Goal: Task Accomplishment & Management: Use online tool/utility

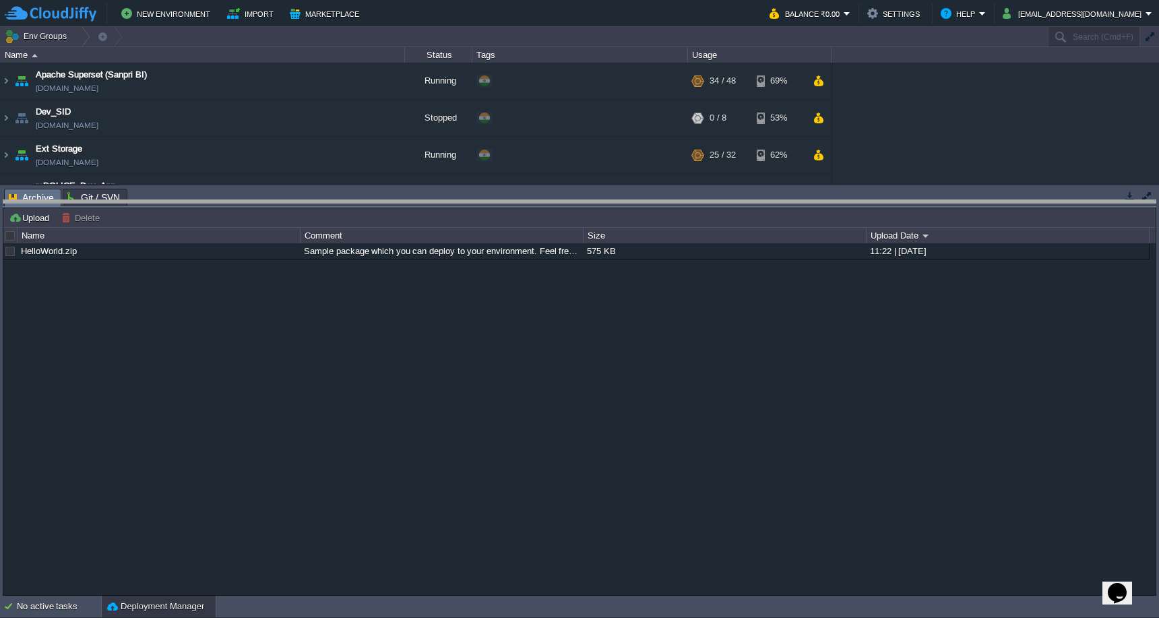
drag, startPoint x: 322, startPoint y: 195, endPoint x: 322, endPoint y: 423, distance: 227.8
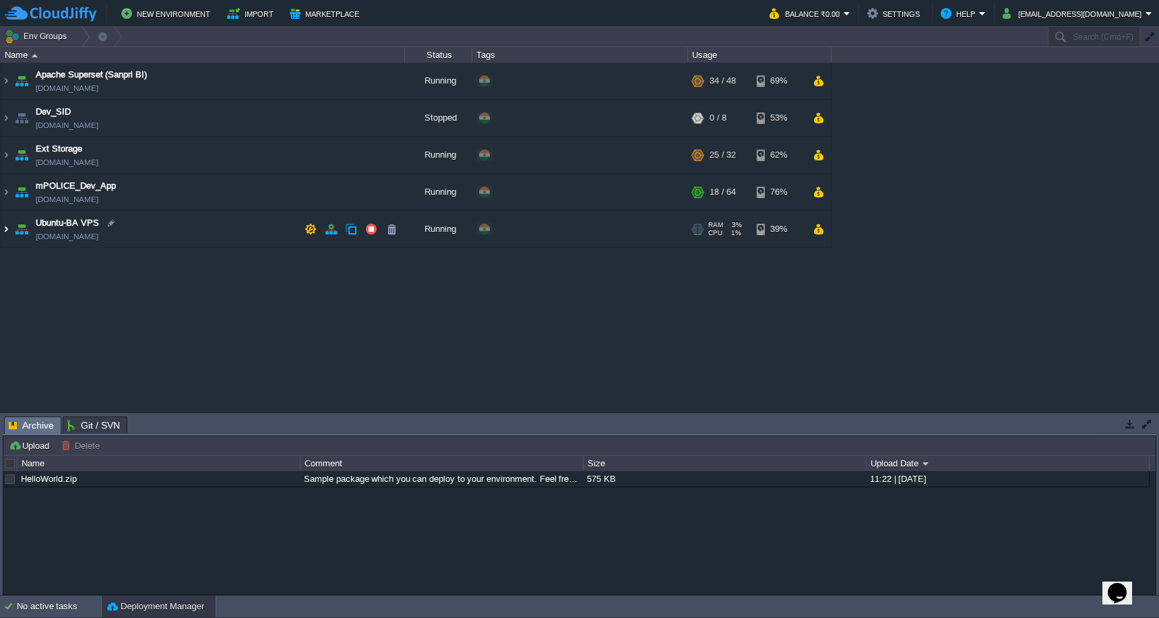
click at [9, 231] on img at bounding box center [6, 229] width 11 height 36
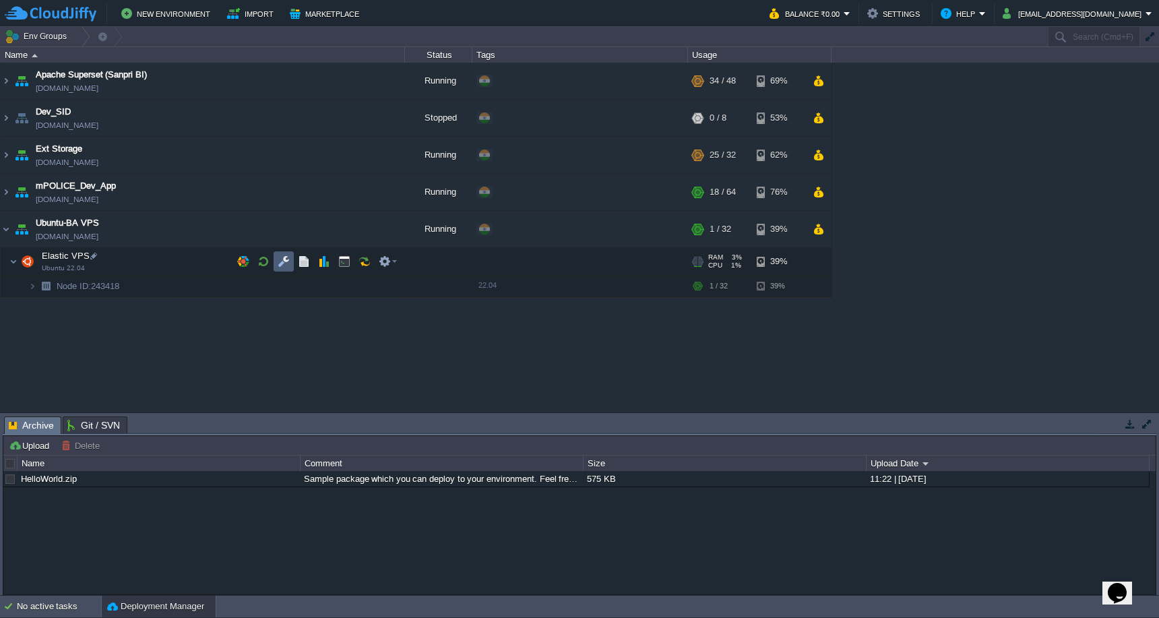
click at [282, 262] on button "button" at bounding box center [284, 261] width 12 height 12
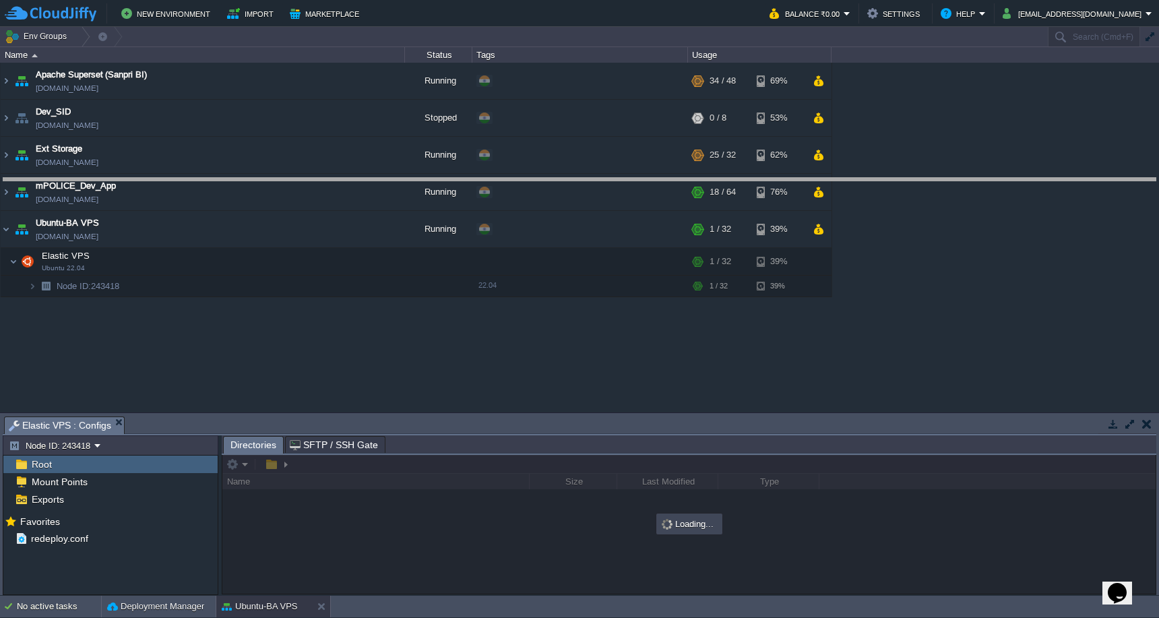
drag, startPoint x: 501, startPoint y: 429, endPoint x: 516, endPoint y: 186, distance: 243.1
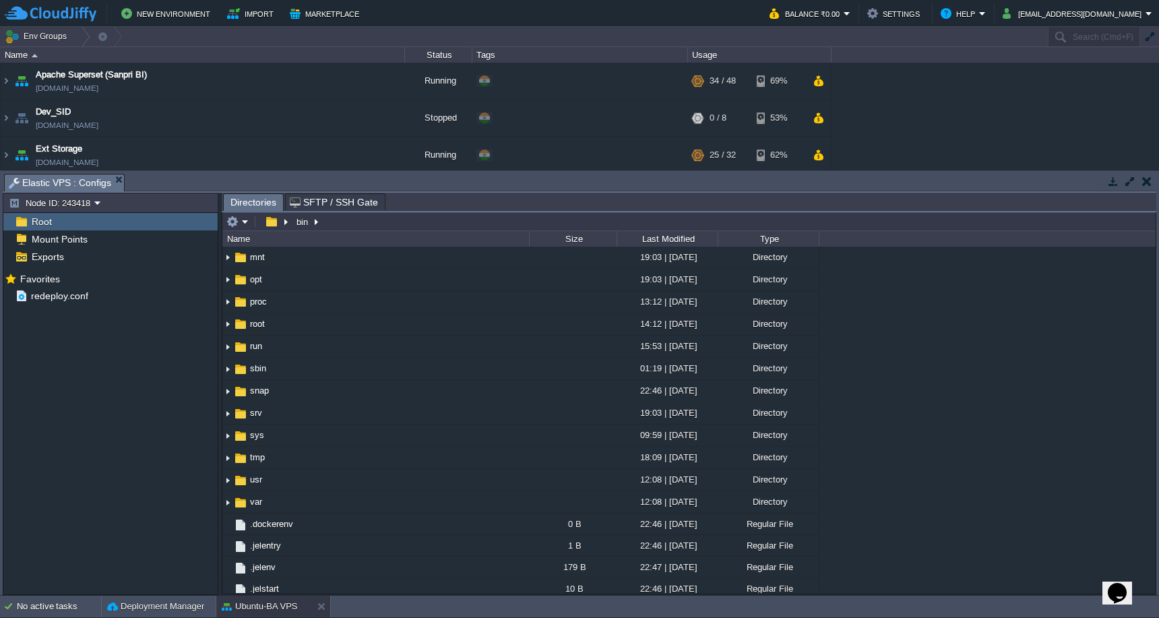
scroll to position [251, 0]
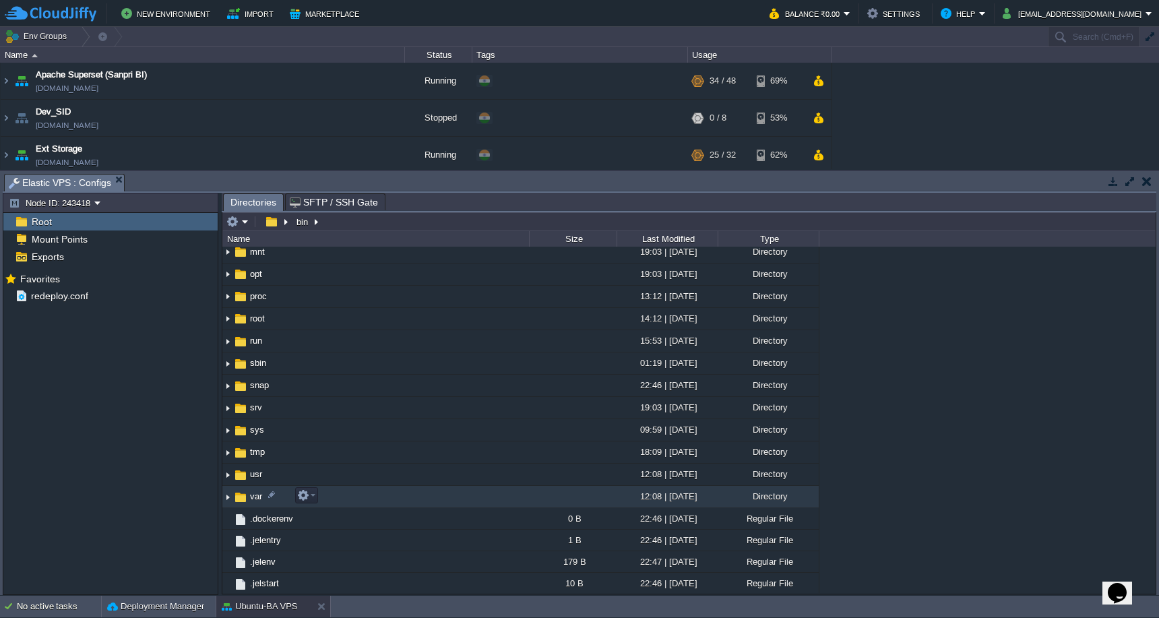
click at [259, 499] on span "var" at bounding box center [256, 496] width 16 height 11
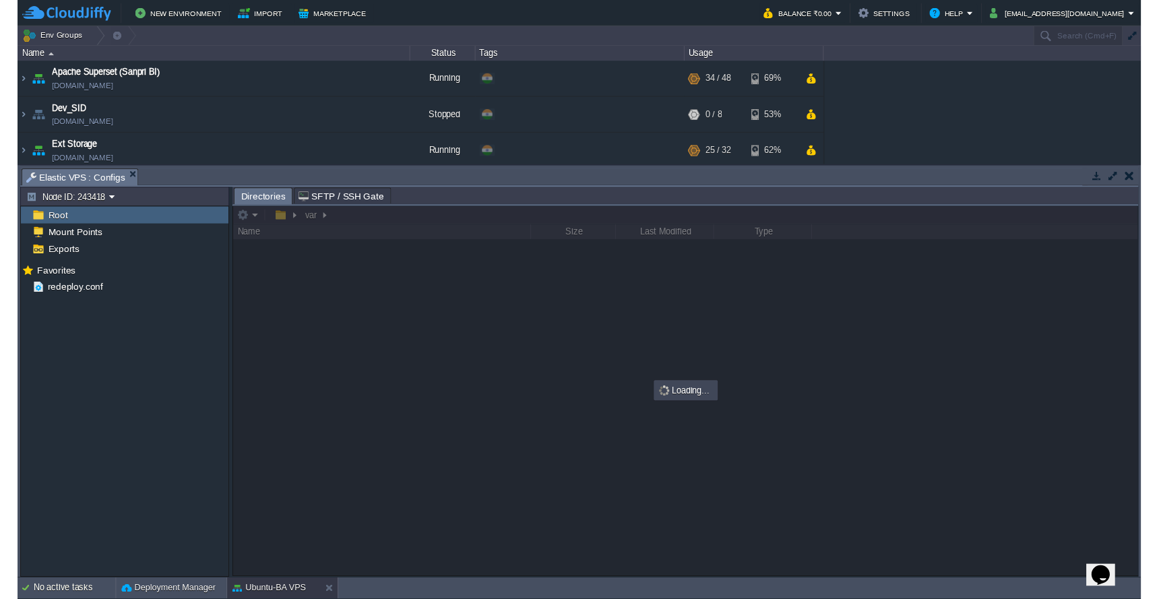
scroll to position [0, 0]
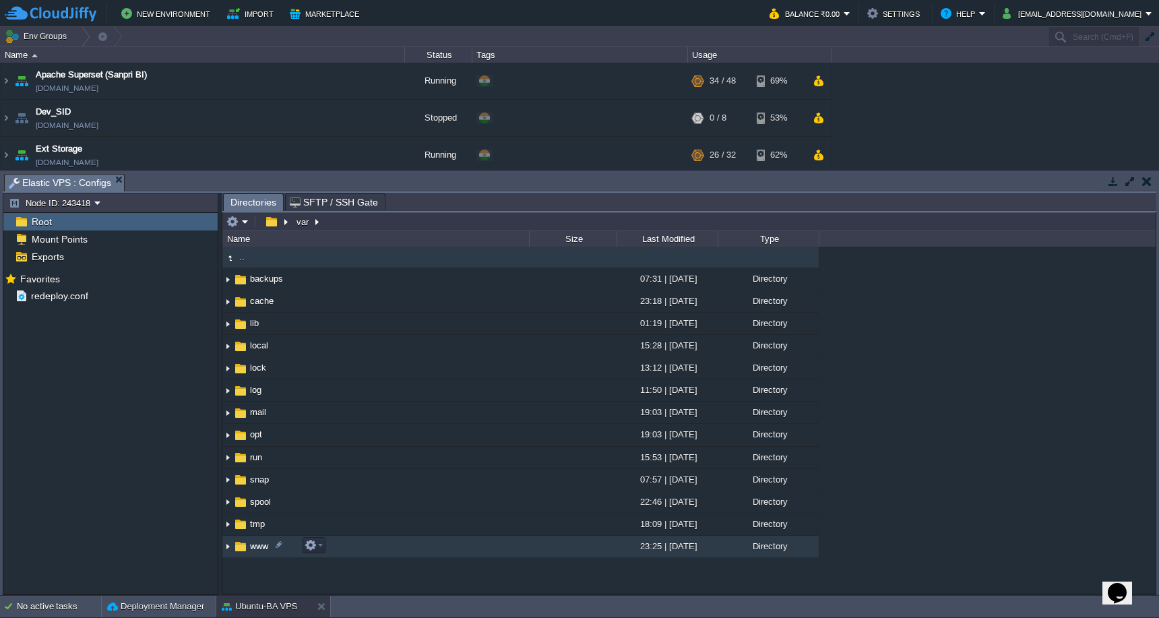
click at [360, 549] on td "www" at bounding box center [375, 547] width 307 height 22
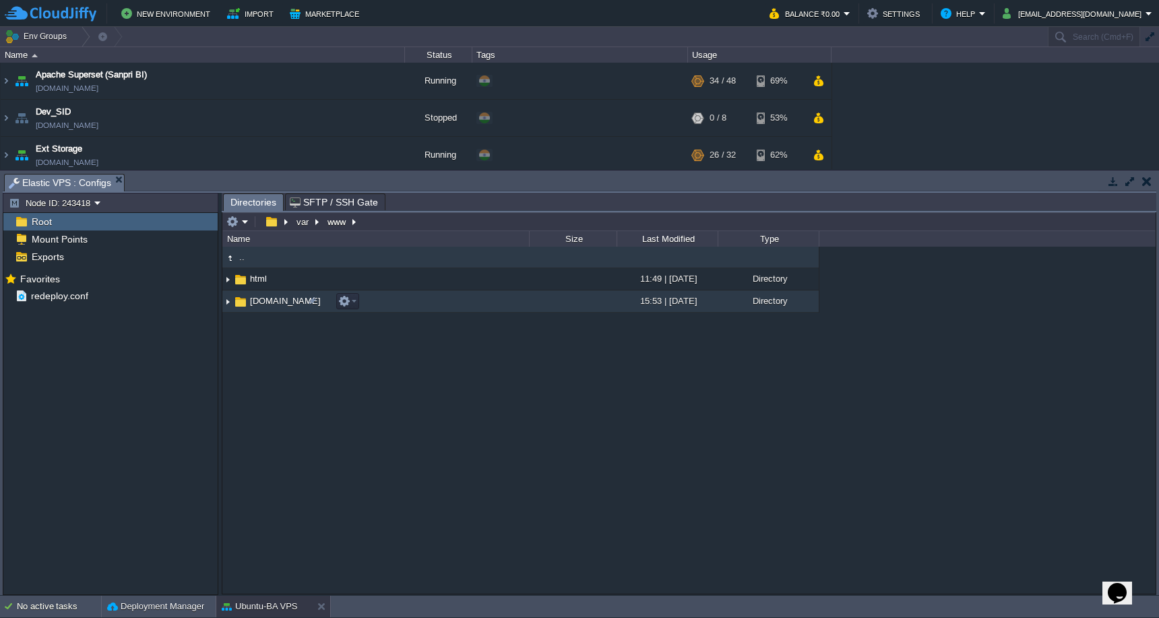
click at [408, 303] on td "[DOMAIN_NAME]" at bounding box center [375, 302] width 307 height 22
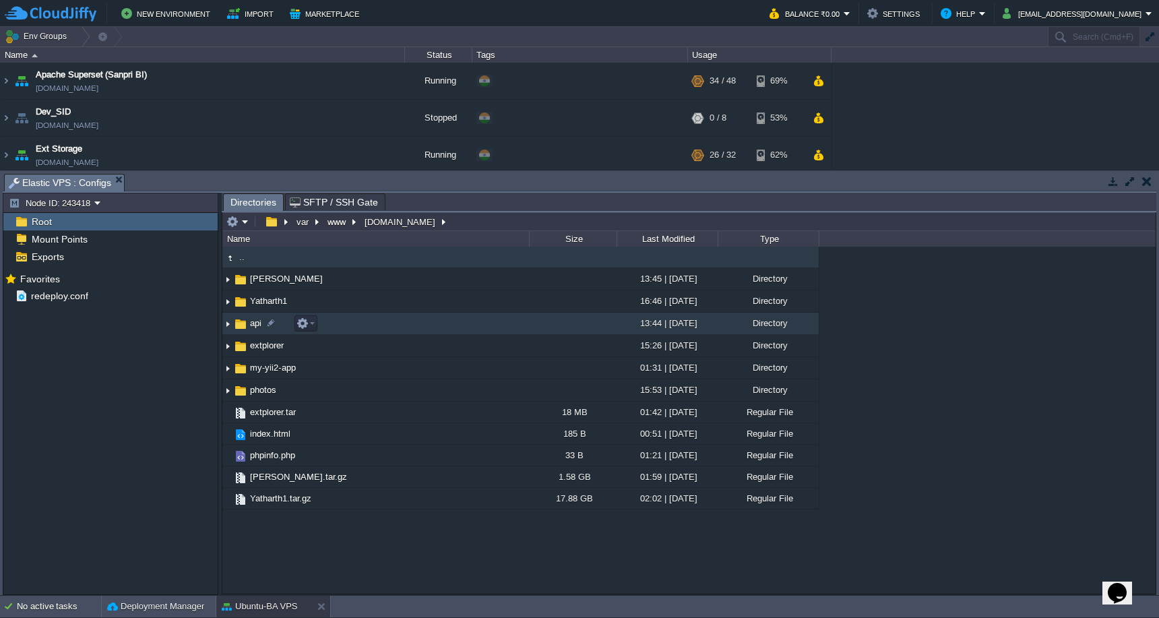
click at [404, 334] on td "api" at bounding box center [375, 324] width 307 height 22
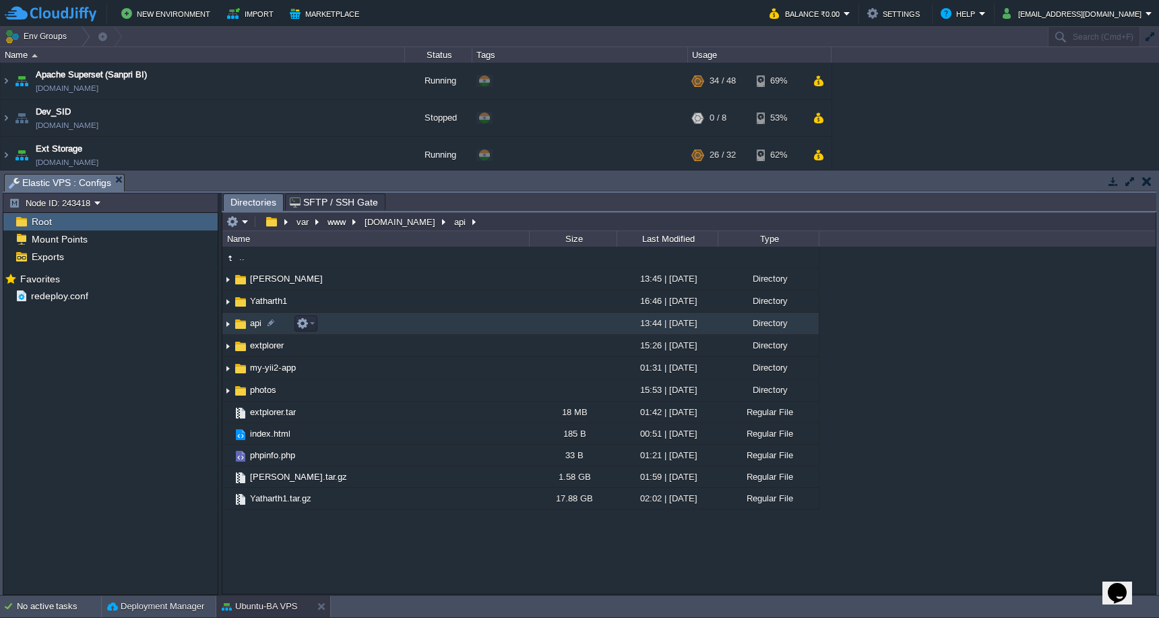
click at [404, 334] on td "api" at bounding box center [375, 324] width 307 height 22
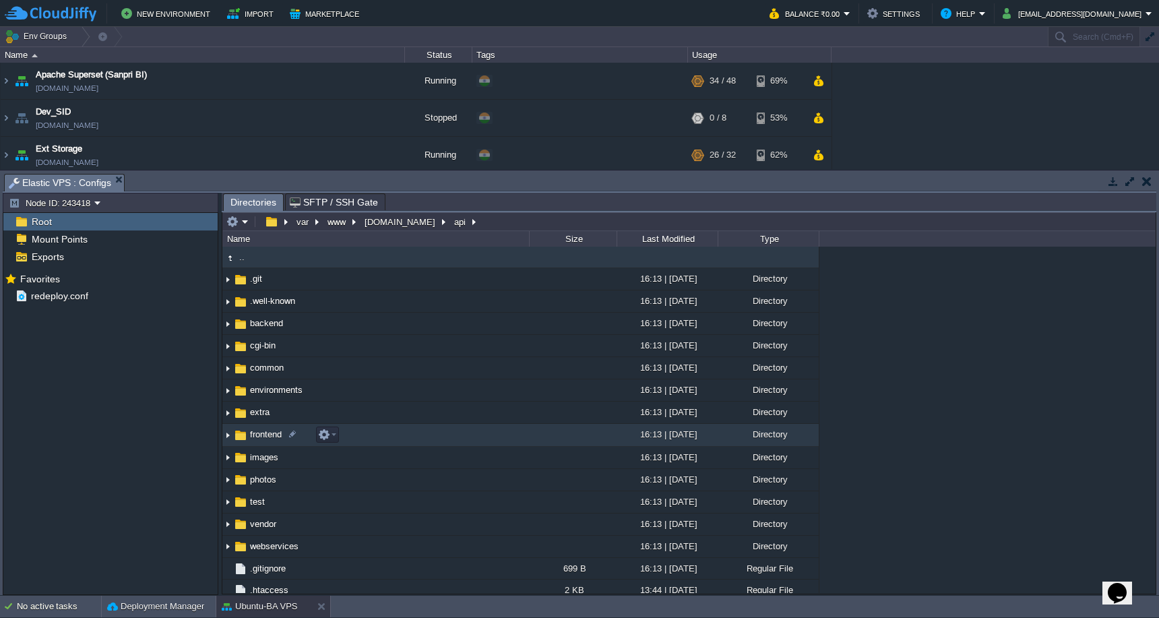
click at [408, 435] on td "frontend" at bounding box center [375, 435] width 307 height 22
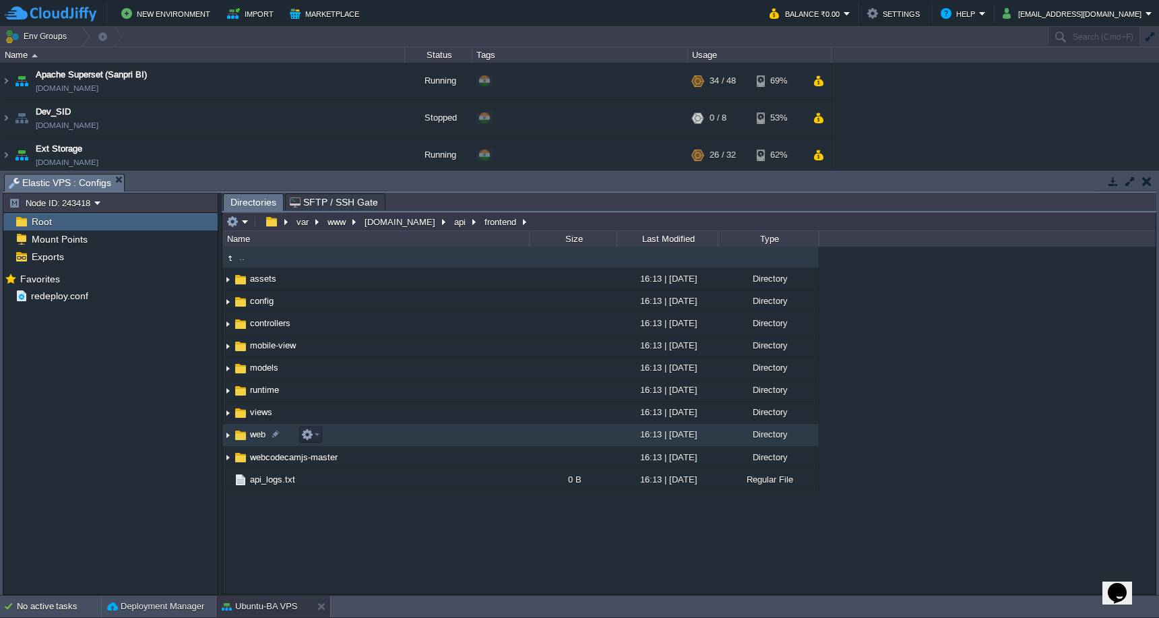
click at [408, 437] on td "web" at bounding box center [375, 435] width 307 height 22
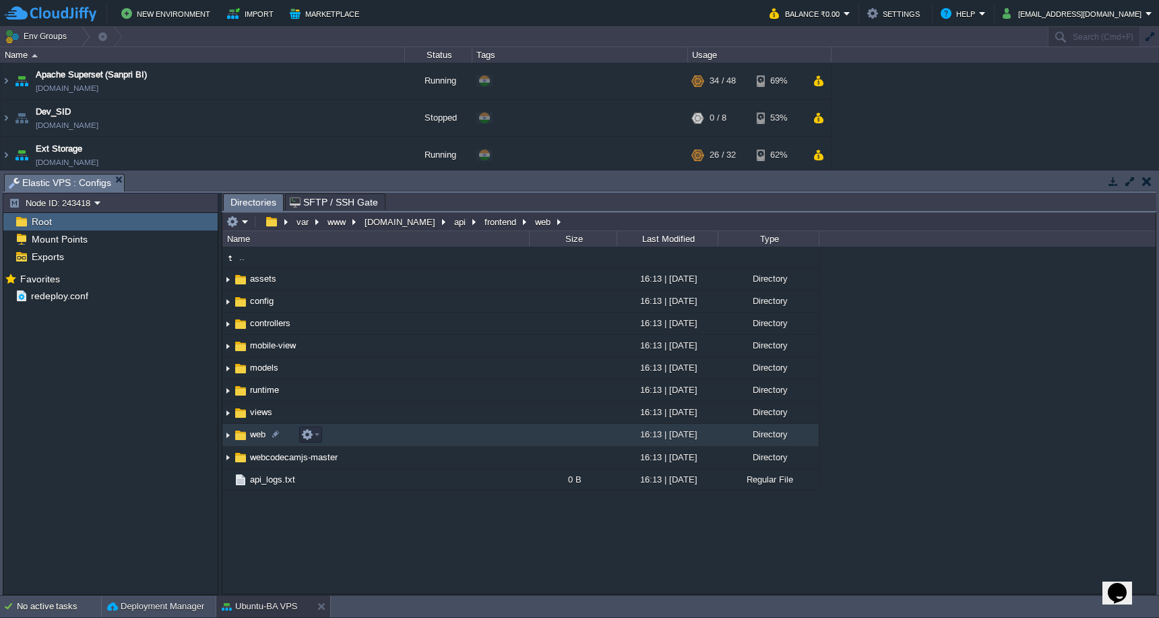
click at [408, 437] on td "web" at bounding box center [375, 435] width 307 height 22
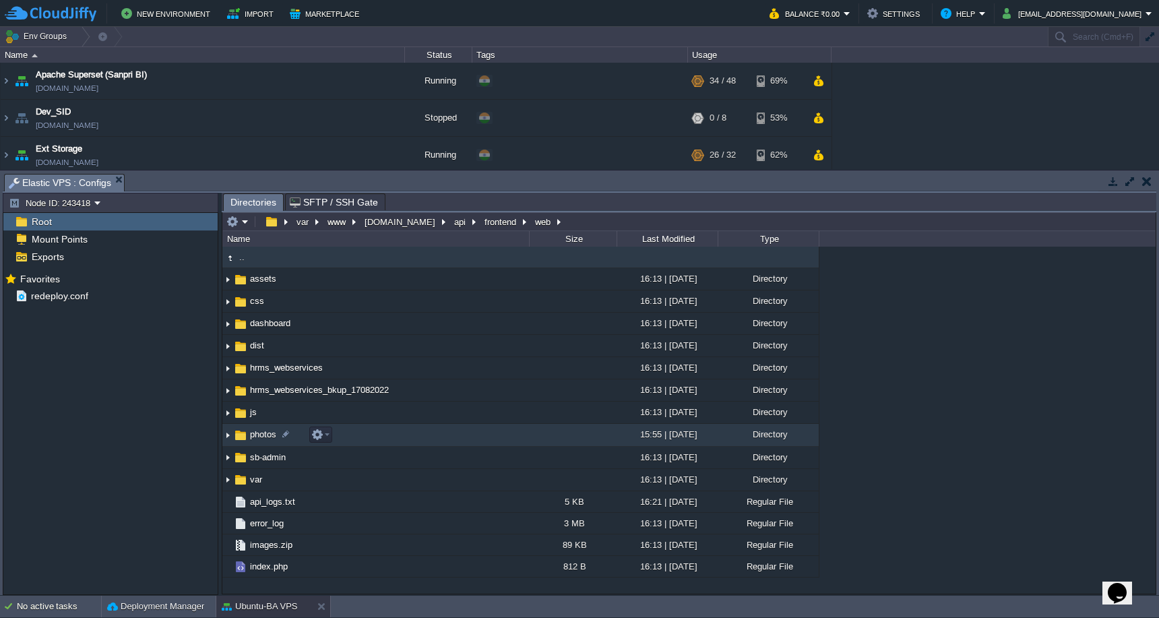
click at [407, 437] on td "photos" at bounding box center [375, 435] width 307 height 22
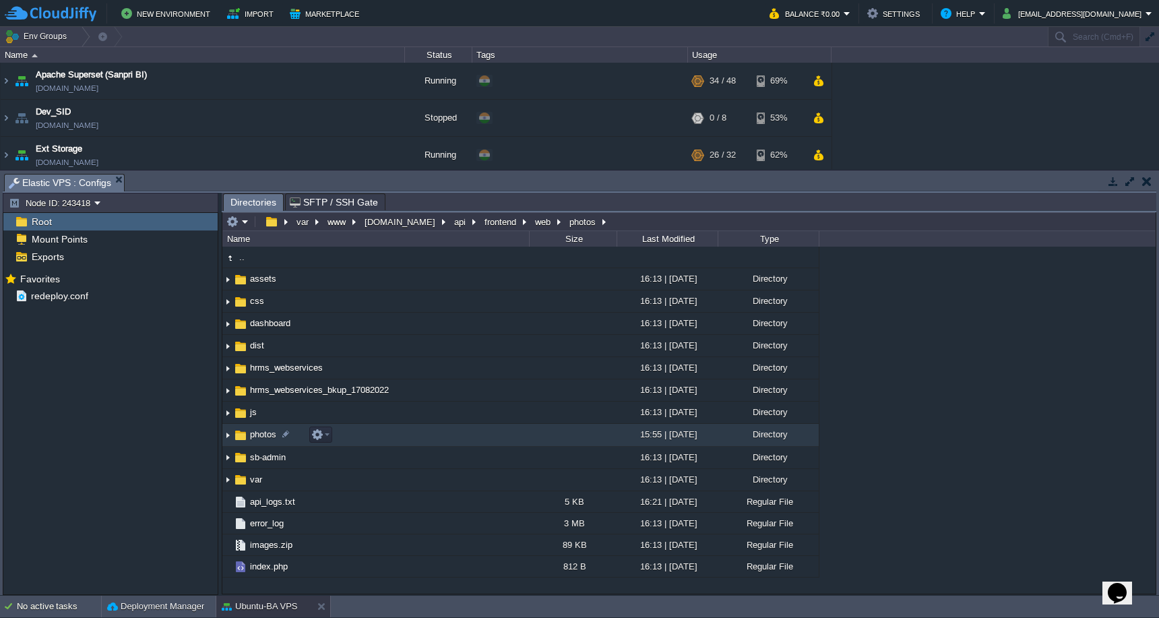
click at [407, 437] on td "photos" at bounding box center [375, 435] width 307 height 22
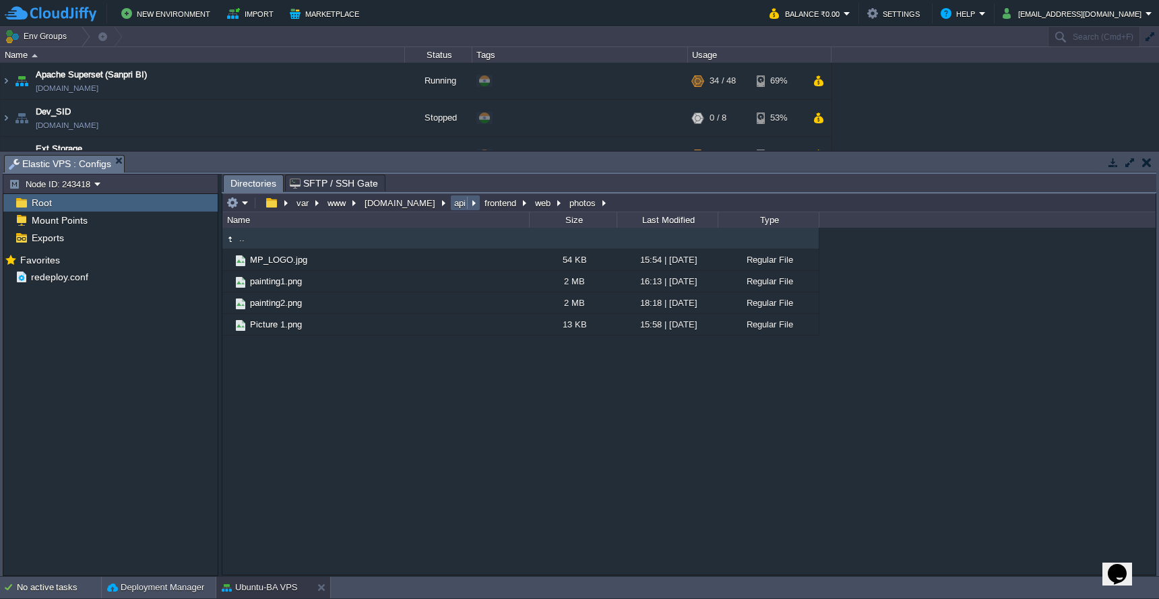
click at [452, 206] on button "api" at bounding box center [460, 203] width 17 height 12
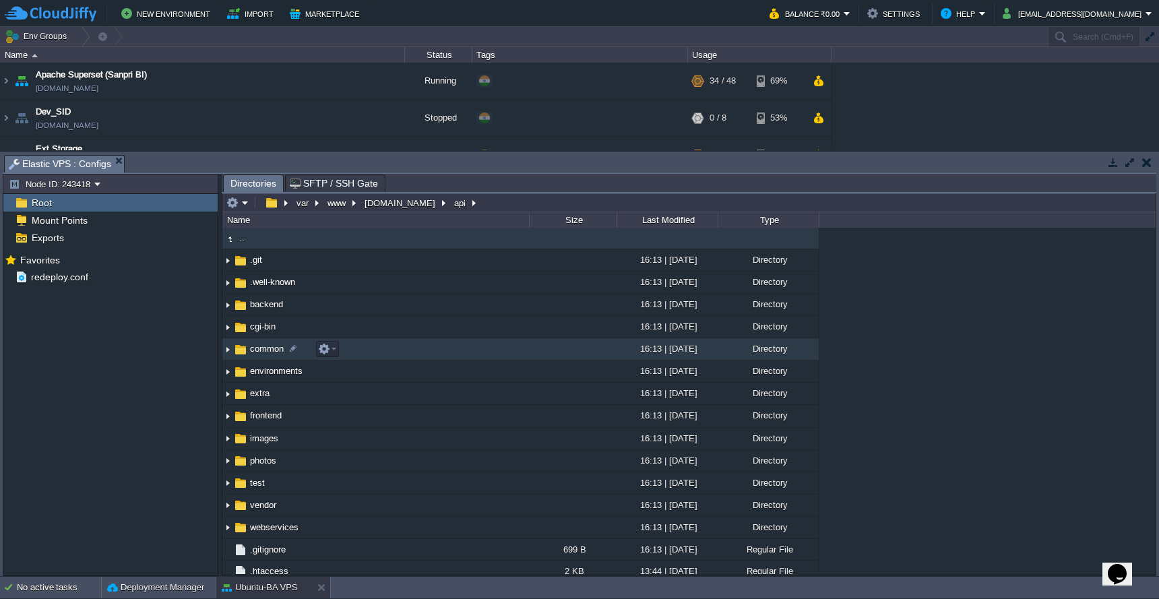
click at [423, 354] on td "common" at bounding box center [375, 349] width 307 height 22
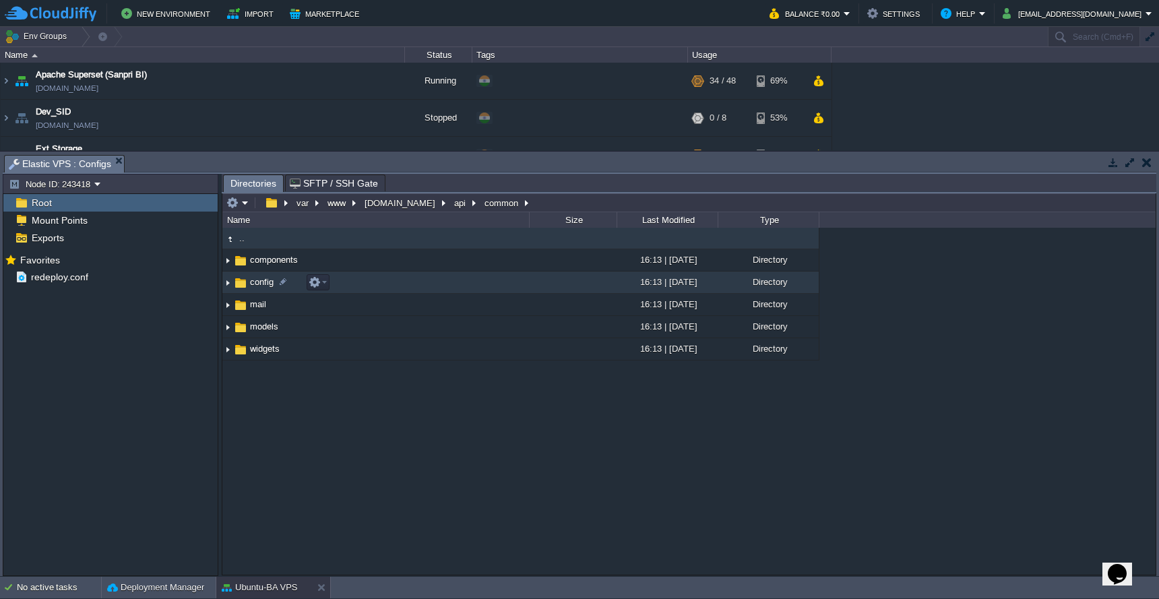
click at [488, 287] on td "config" at bounding box center [375, 283] width 307 height 22
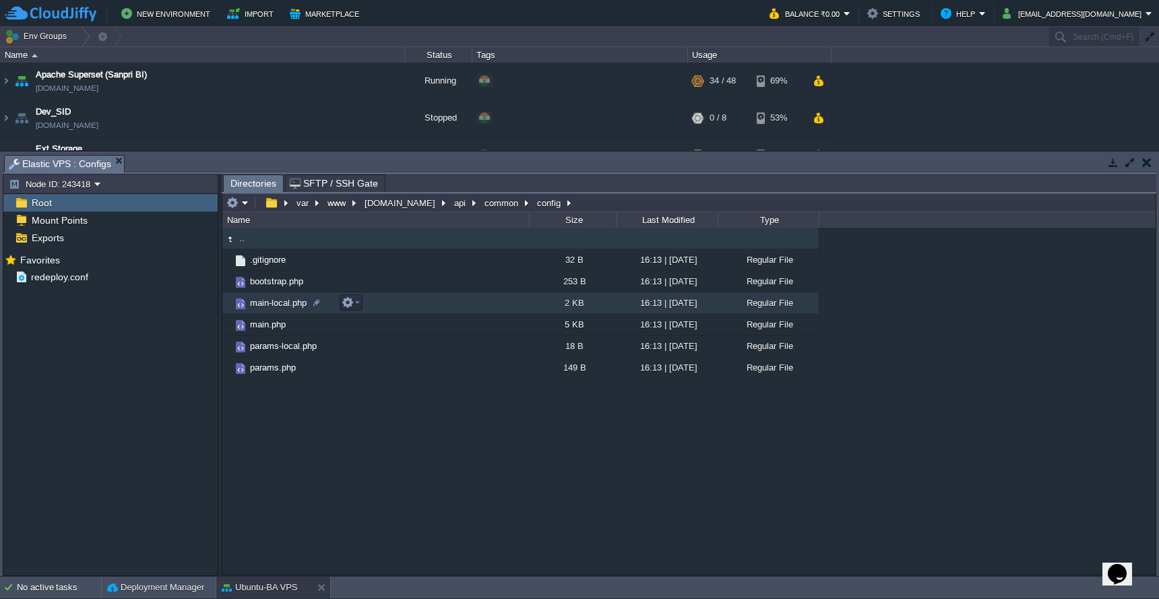
click at [455, 305] on td "main-local.php" at bounding box center [375, 304] width 307 height 22
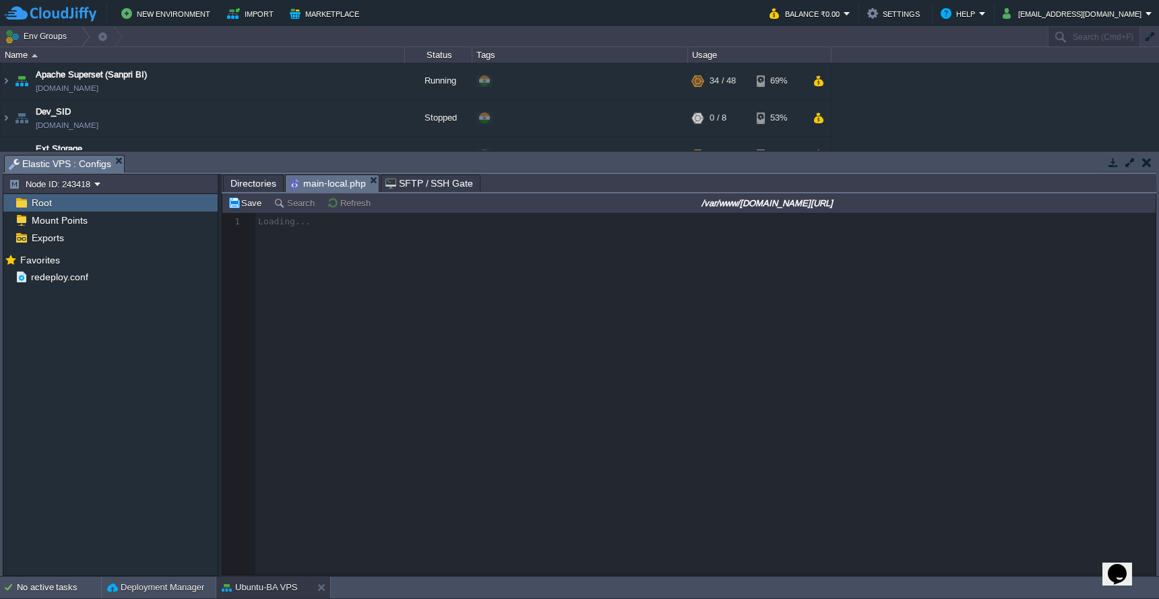
click at [455, 305] on div at bounding box center [689, 394] width 934 height 362
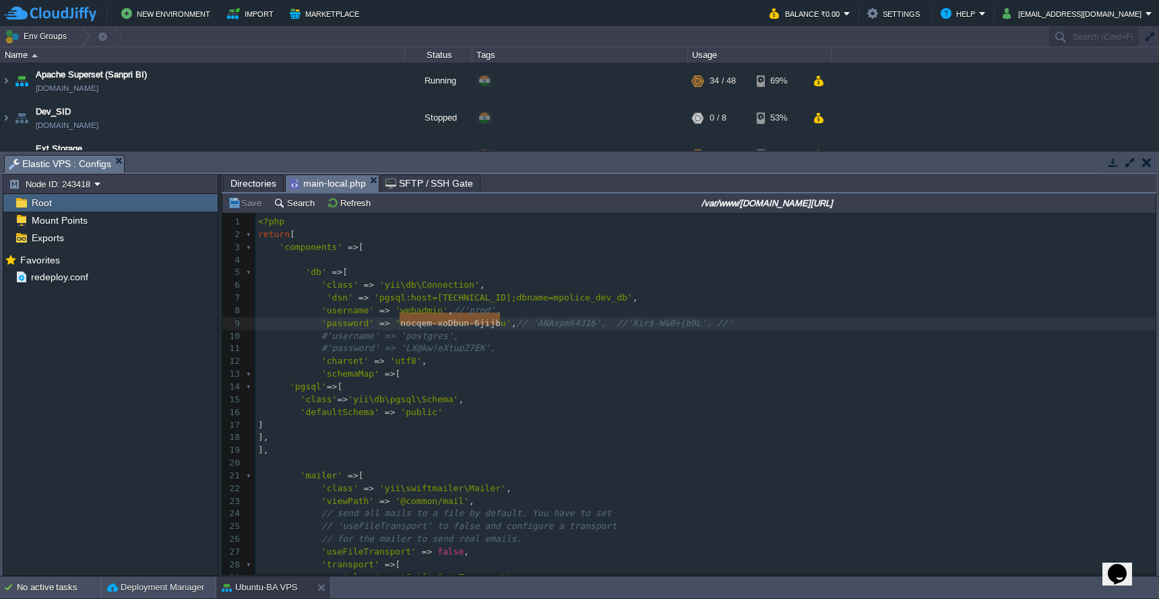
type textarea "nocqem-xoDbun-6jijbu"
drag, startPoint x: 401, startPoint y: 319, endPoint x: 504, endPoint y: 323, distance: 102.5
click at [252, 183] on span "Directories" at bounding box center [254, 183] width 46 height 16
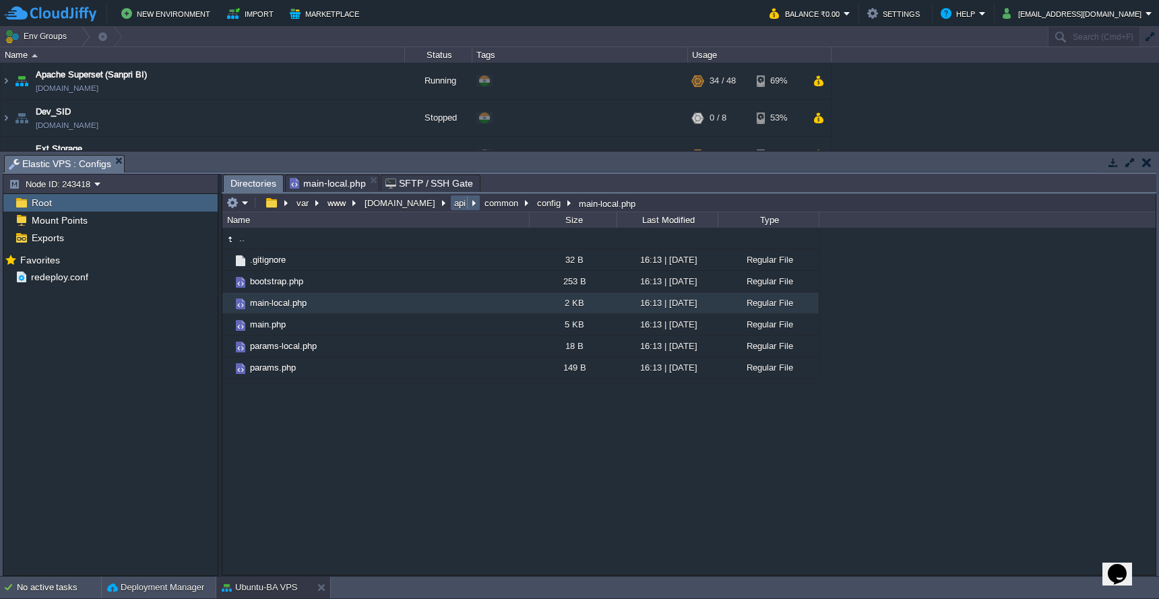
click at [452, 207] on button "api" at bounding box center [460, 203] width 17 height 12
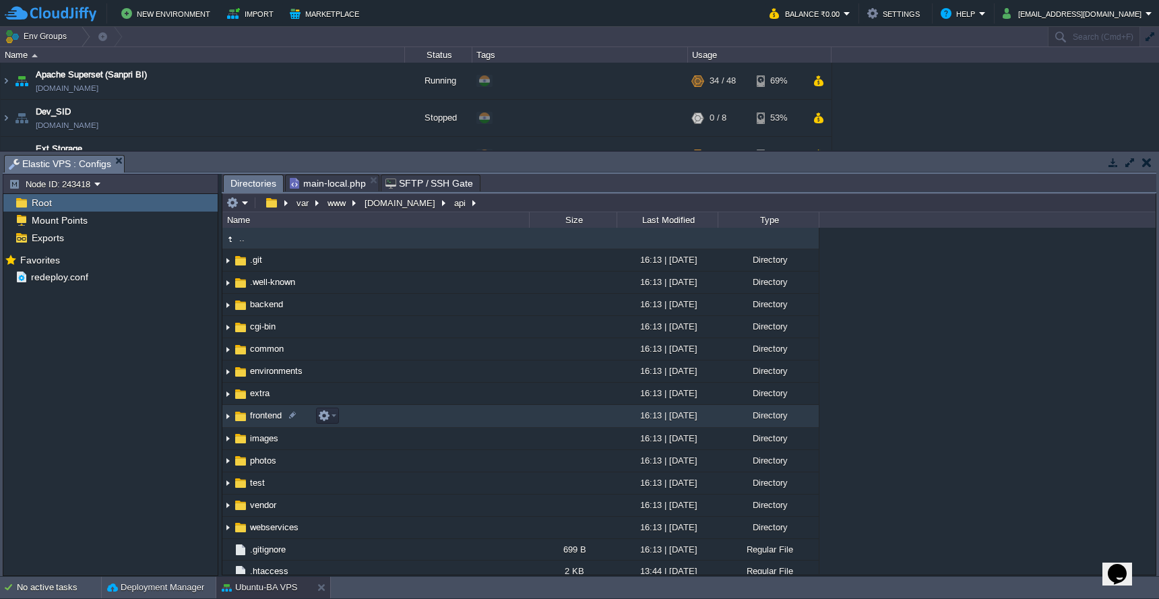
click at [440, 422] on td "frontend" at bounding box center [375, 416] width 307 height 22
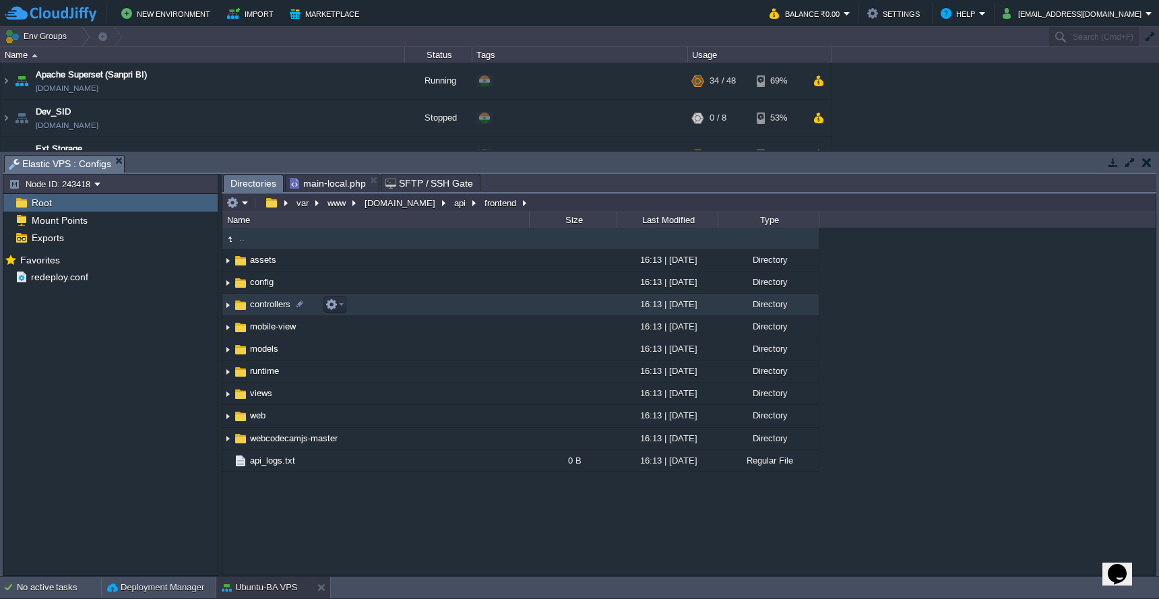
click at [458, 312] on td "controllers" at bounding box center [375, 305] width 307 height 22
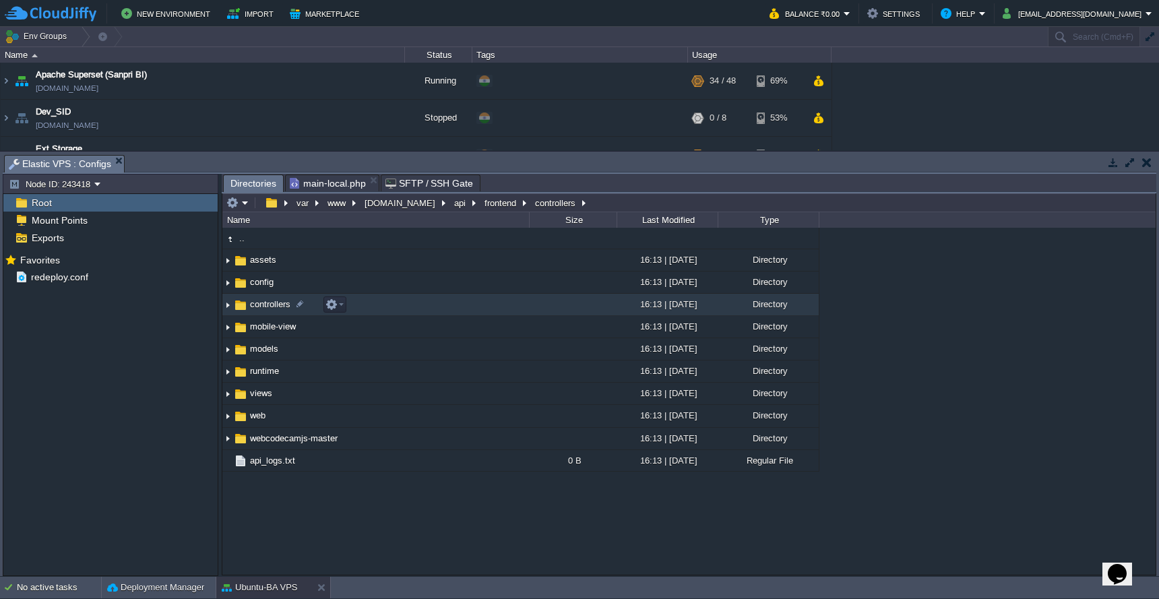
click at [458, 312] on td "controllers" at bounding box center [375, 305] width 307 height 22
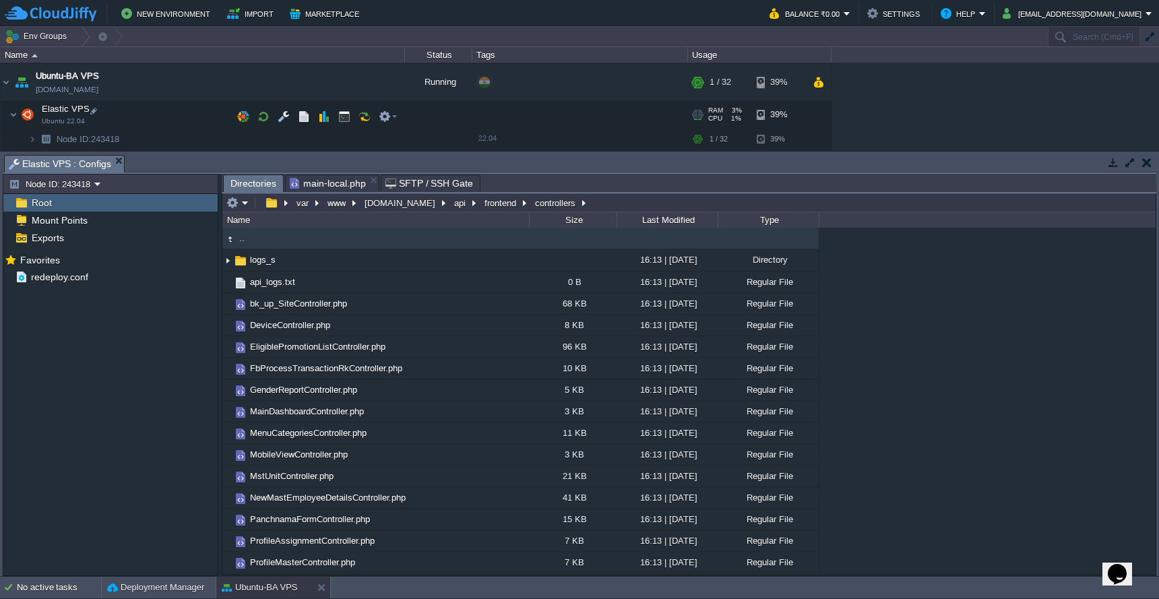
scroll to position [147, 0]
click at [344, 112] on button "button" at bounding box center [344, 115] width 12 height 12
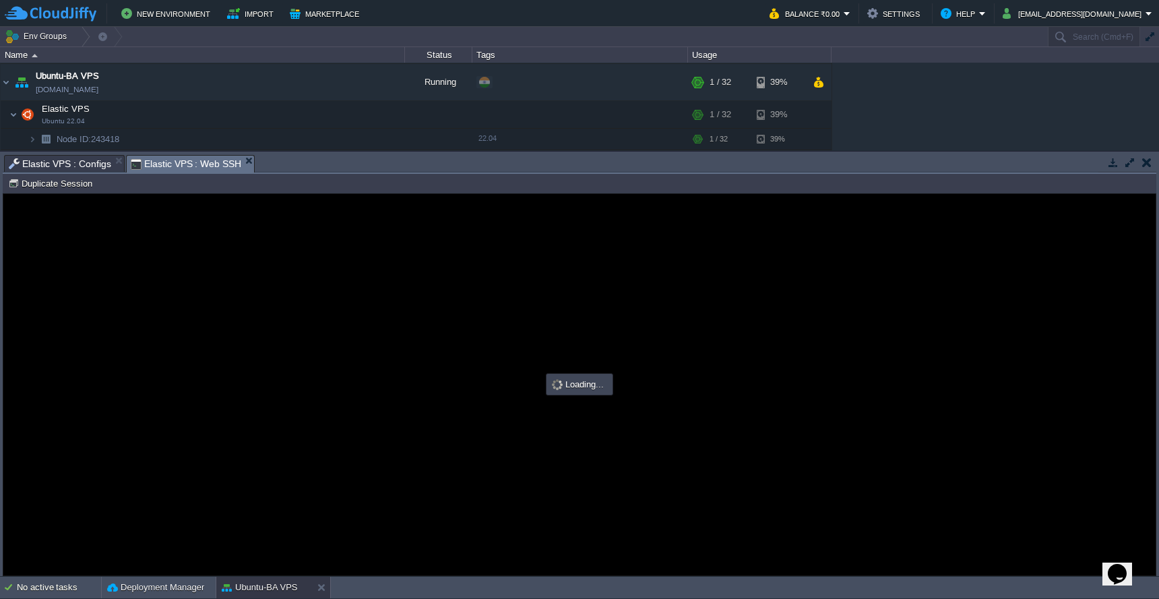
scroll to position [0, 0]
type input "#000000"
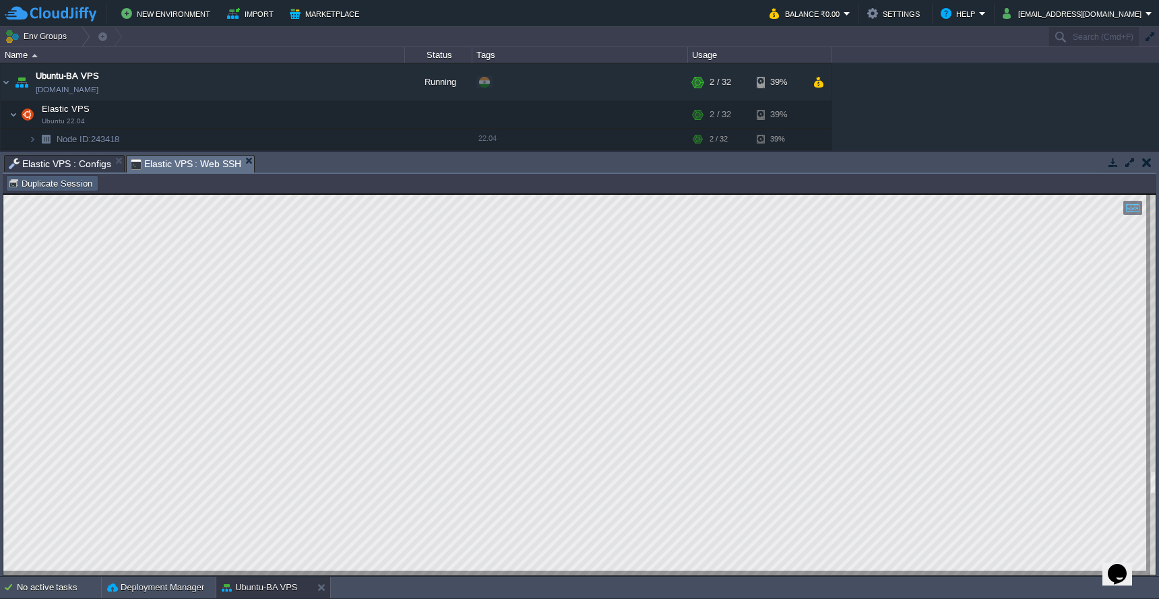
click at [78, 184] on button "Duplicate Session" at bounding box center [52, 183] width 88 height 12
click at [1132, 160] on button "button" at bounding box center [1130, 162] width 12 height 12
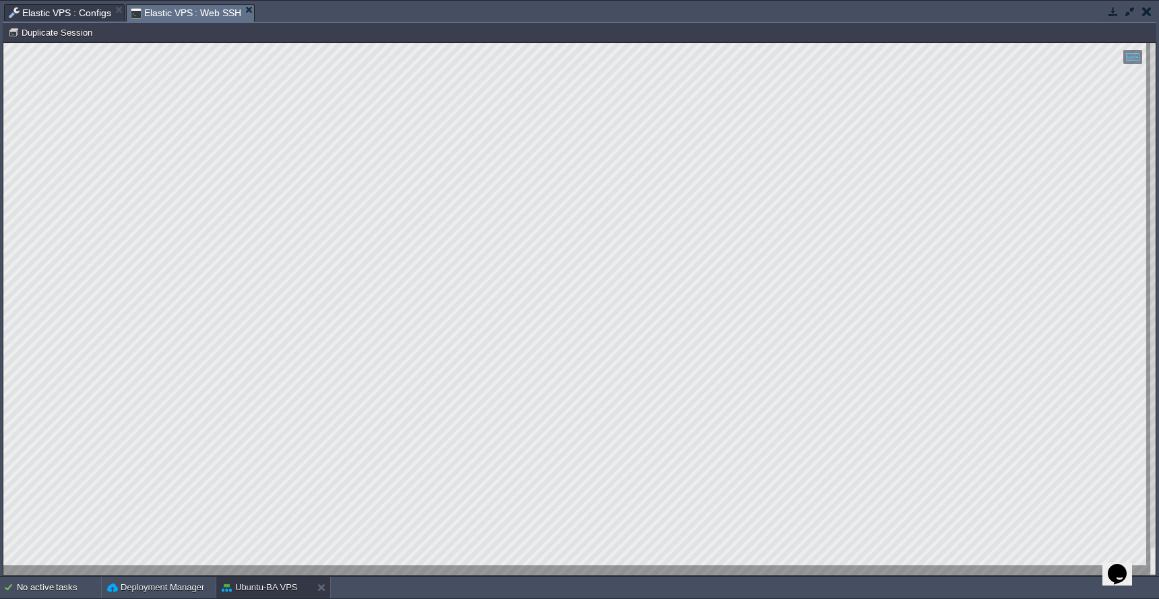
click at [74, 12] on span "Elastic VPS : Configs" at bounding box center [60, 13] width 102 height 16
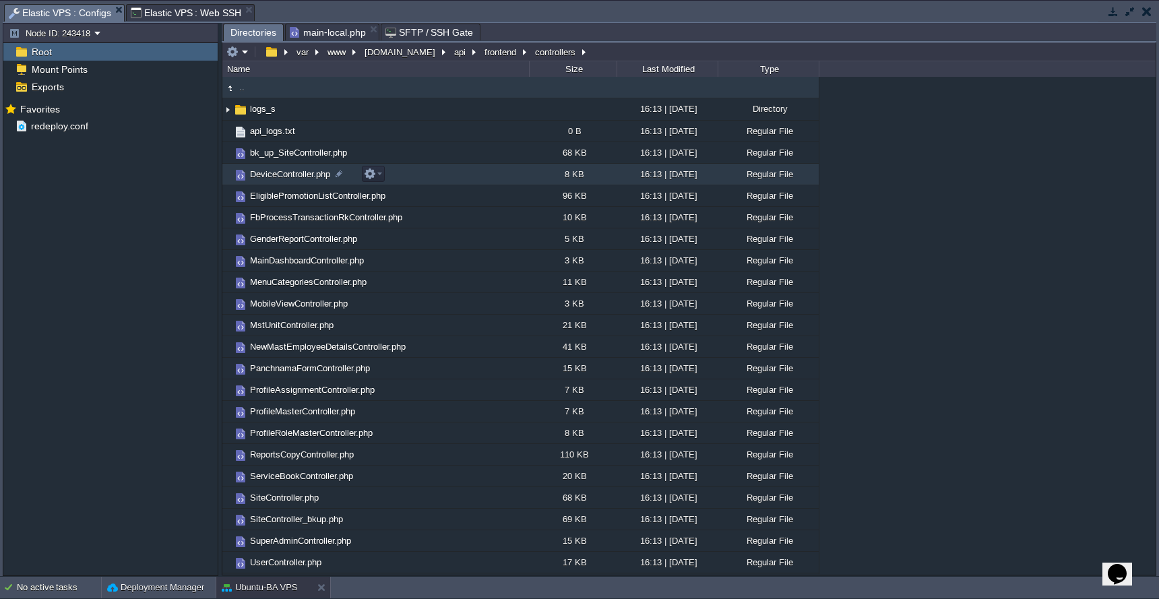
click at [305, 176] on span "DeviceController.php" at bounding box center [290, 174] width 84 height 11
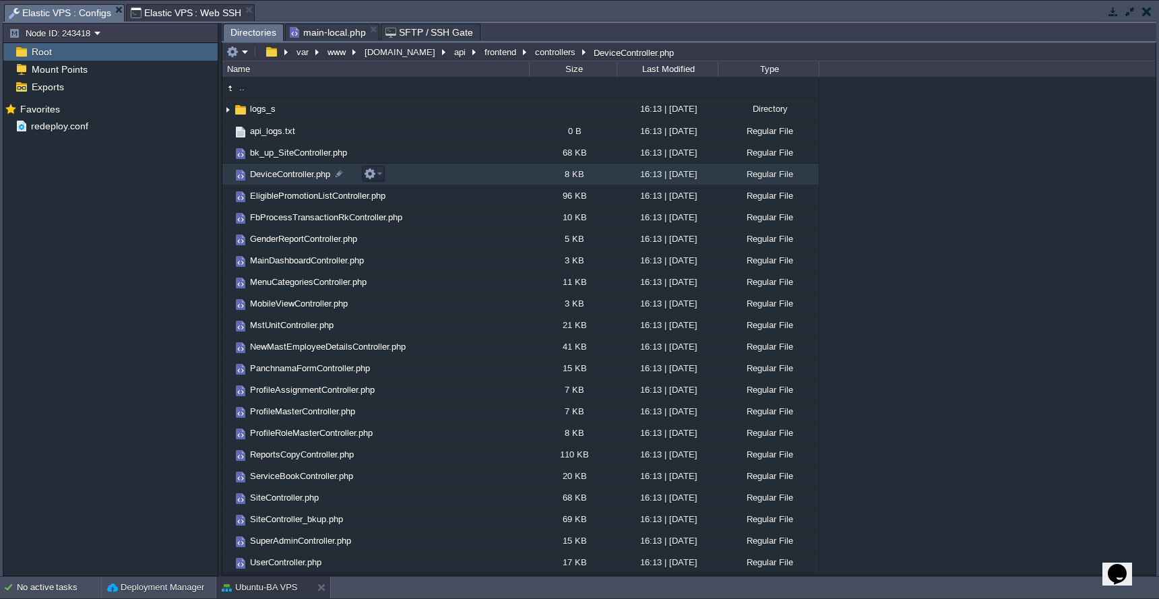
click at [305, 176] on span "DeviceController.php" at bounding box center [290, 174] width 84 height 11
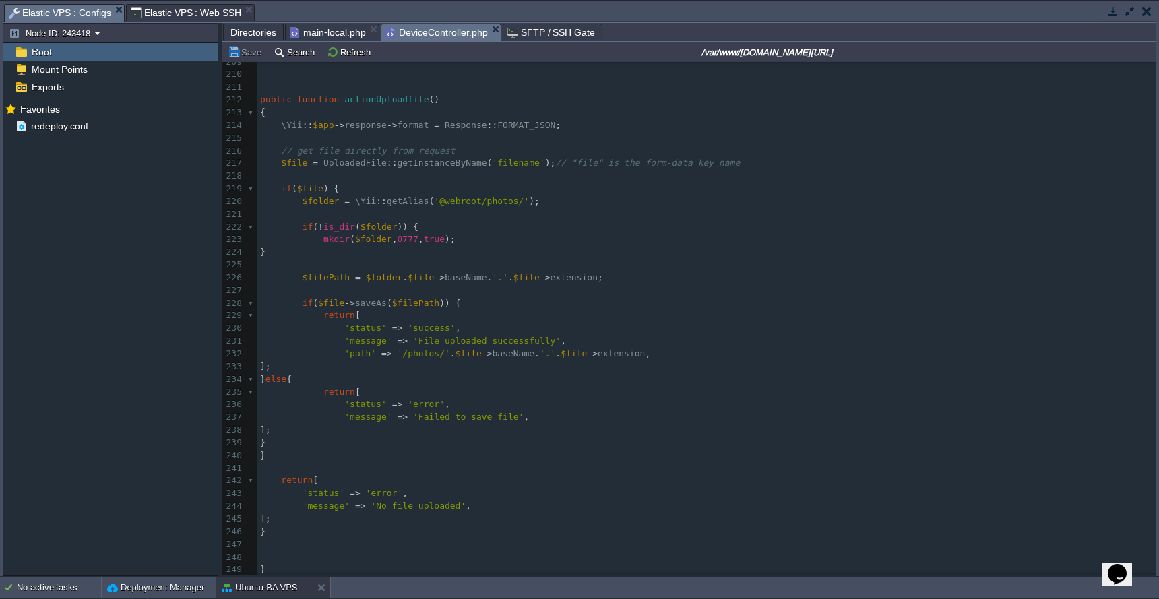
scroll to position [2462, 0]
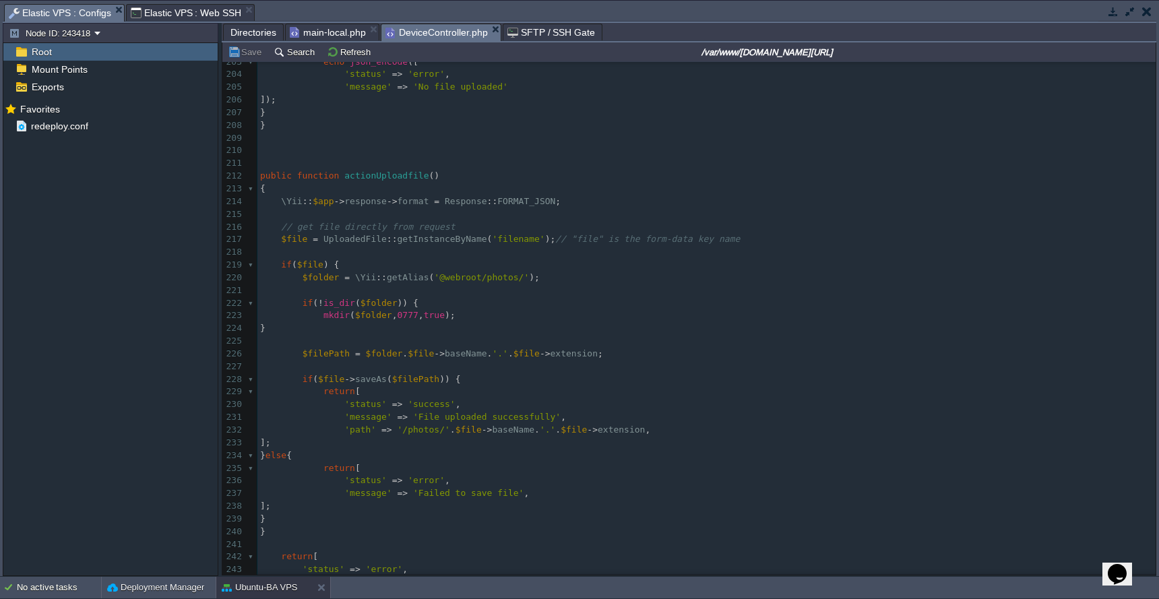
click at [280, 196] on span at bounding box center [270, 201] width 21 height 10
type textarea "//"
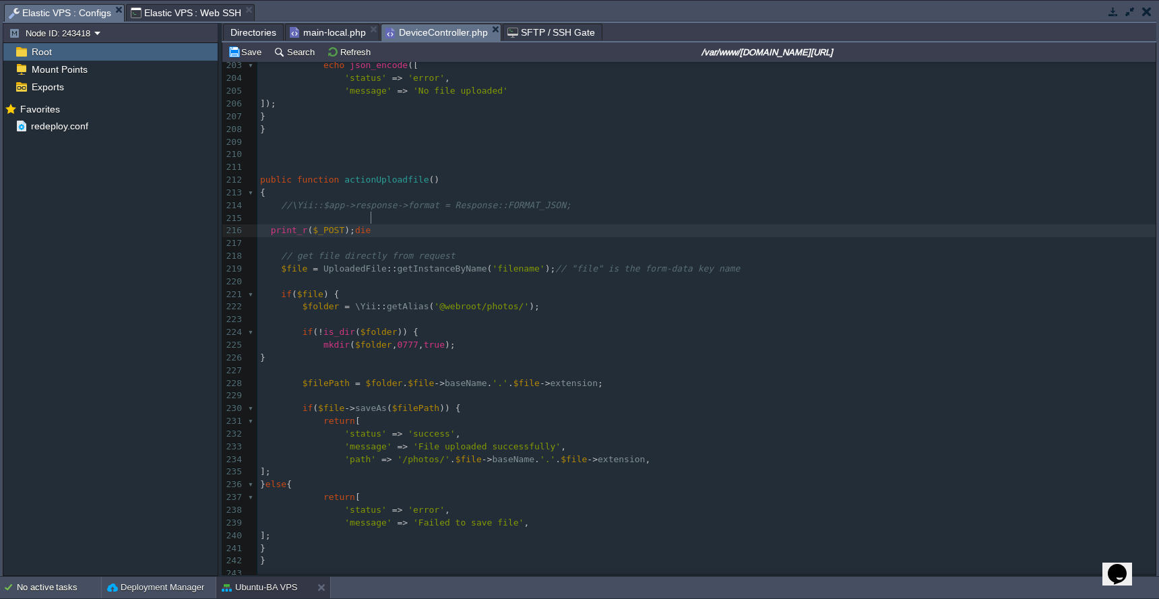
scroll to position [5, 73]
type textarea "print_r($_POST);die;"
click at [245, 54] on button "Save" at bounding box center [247, 52] width 38 height 12
click at [268, 223] on div "xxxxxxxxxx <?php 193 'file_name' => $uploadData [ 'file_name' ], 194 'file_path…" at bounding box center [706, 326] width 898 height 787
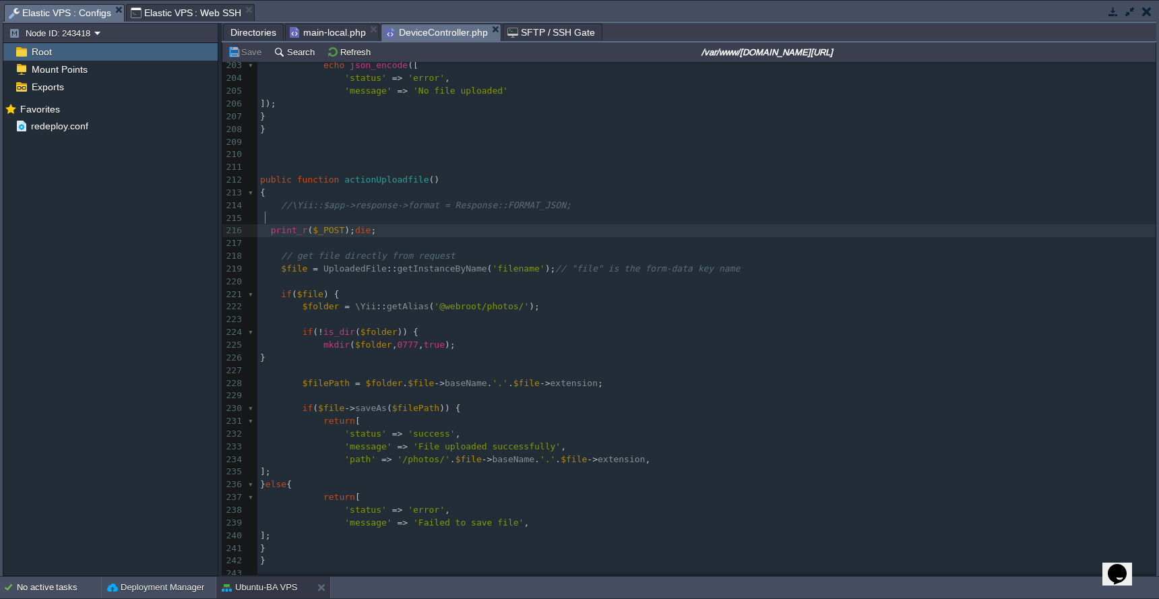
type textarea "//"
click at [249, 57] on button "Save" at bounding box center [247, 52] width 38 height 12
